Goal: Obtain resource: Obtain resource

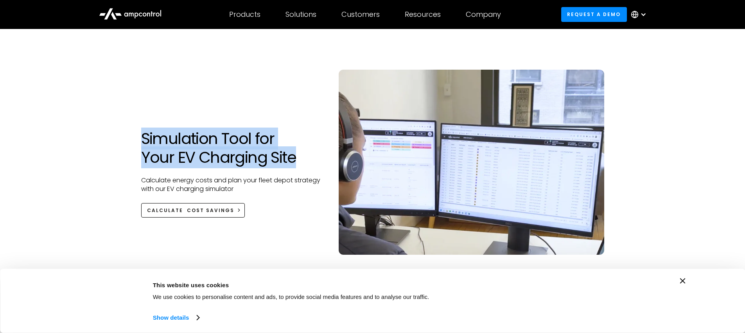
drag, startPoint x: 149, startPoint y: 138, endPoint x: 296, endPoint y: 157, distance: 147.8
click at [296, 157] on h1 "Simulation Tool for Your EV Charging Site" at bounding box center [233, 148] width 185 height 38
click at [269, 166] on h1 "Simulation Tool for Your EV Charging Site" at bounding box center [233, 148] width 185 height 38
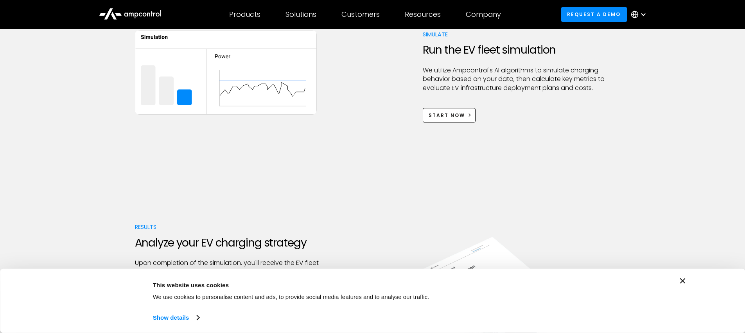
scroll to position [486, 0]
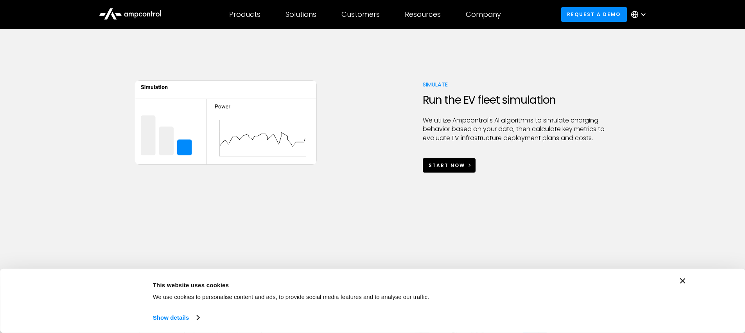
click at [461, 170] on link "Start Now" at bounding box center [449, 165] width 53 height 14
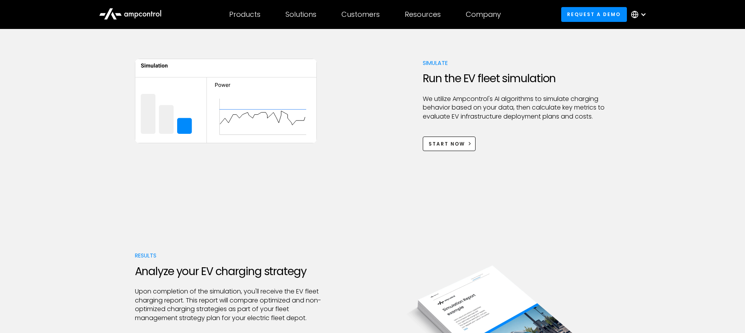
scroll to position [508, 0]
